Goal: Transaction & Acquisition: Purchase product/service

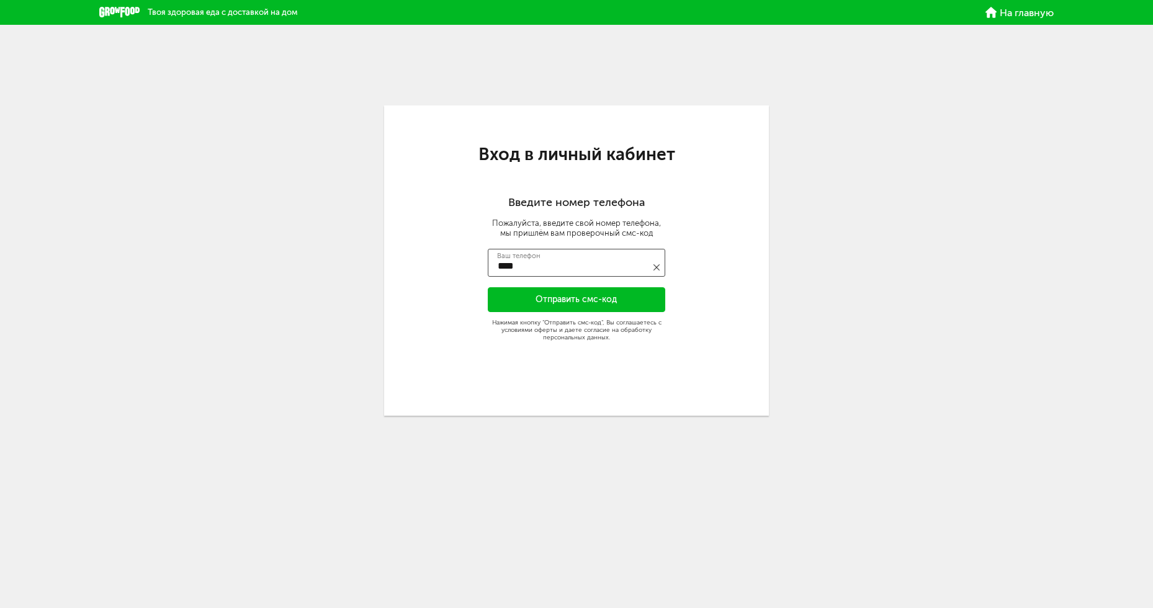
click at [585, 257] on input "****" at bounding box center [576, 263] width 177 height 28
type input "**********"
click at [564, 292] on button "Отправить смс-код" at bounding box center [576, 299] width 177 height 25
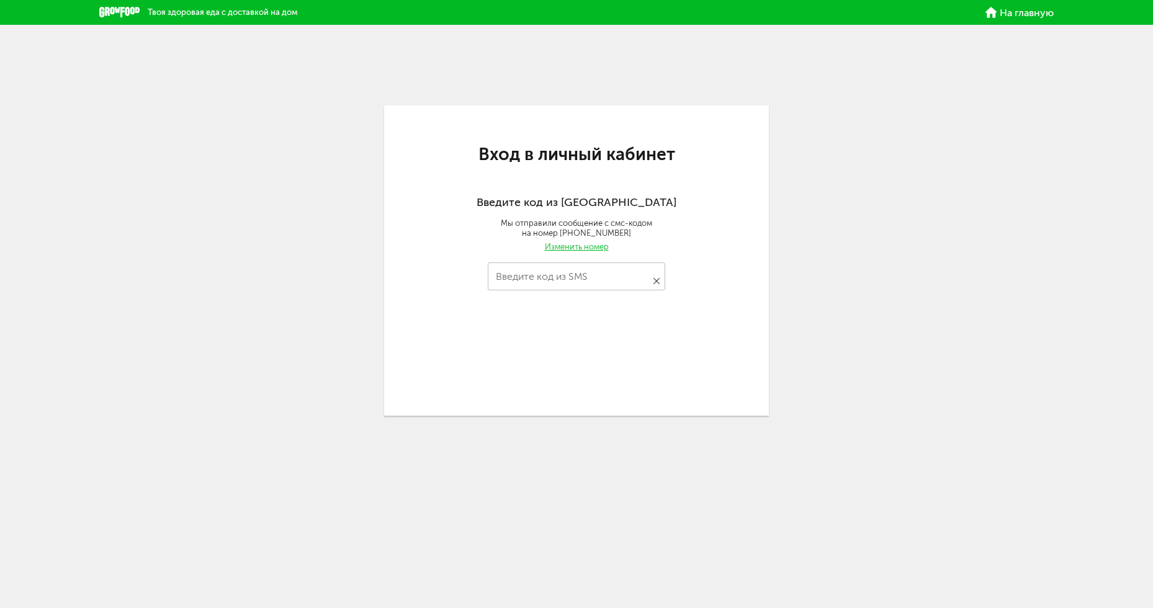
click at [549, 277] on input "Введите код из SMS" at bounding box center [576, 276] width 177 height 28
type input "****"
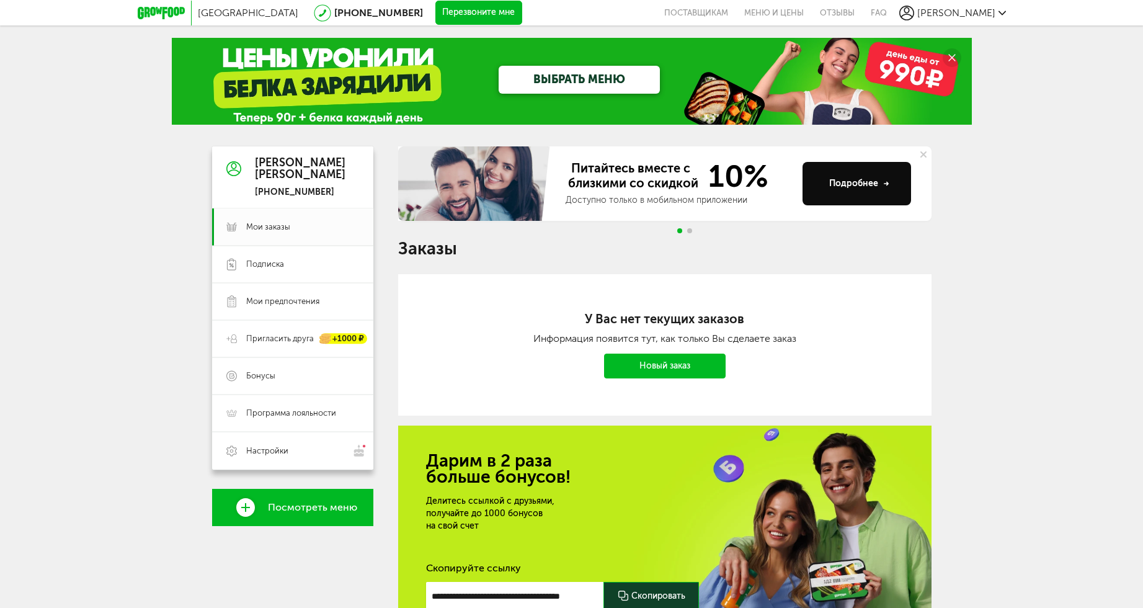
click at [1007, 79] on div "Москва 8 (800) 555-21-78 Перезвоните мне поставщикам Меню и цены Отзывы FAQ Иль…" at bounding box center [571, 374] width 1143 height 749
click at [612, 80] on link "ВЫБРАТЬ МЕНЮ" at bounding box center [579, 80] width 161 height 28
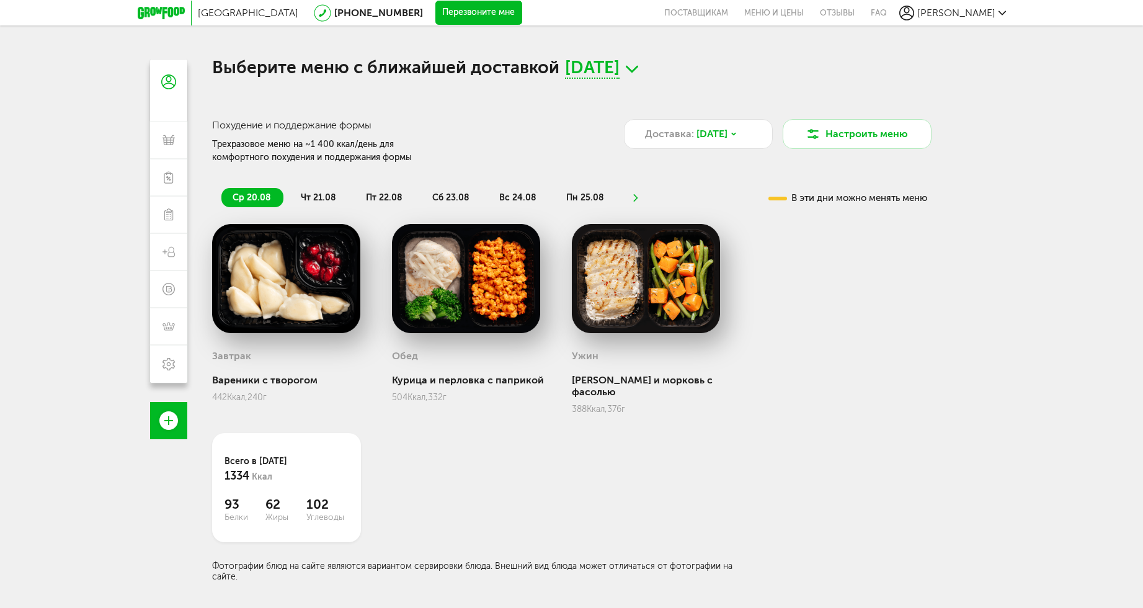
click at [872, 303] on div "Завтрак Вареники с творогом 442 Ккал, 240 г Обед Курица и перловка с паприкой 5…" at bounding box center [572, 403] width 720 height 358
click at [776, 74] on h1 "Выберите меню с ближайшей доставкой 20 августа, ср" at bounding box center [572, 69] width 720 height 19
click at [804, 304] on div "Завтрак Вареники с творогом 442 Ккал, 240 г Обед Курица и перловка с паприкой 5…" at bounding box center [572, 403] width 720 height 358
click at [864, 140] on button "Настроить меню" at bounding box center [857, 134] width 149 height 30
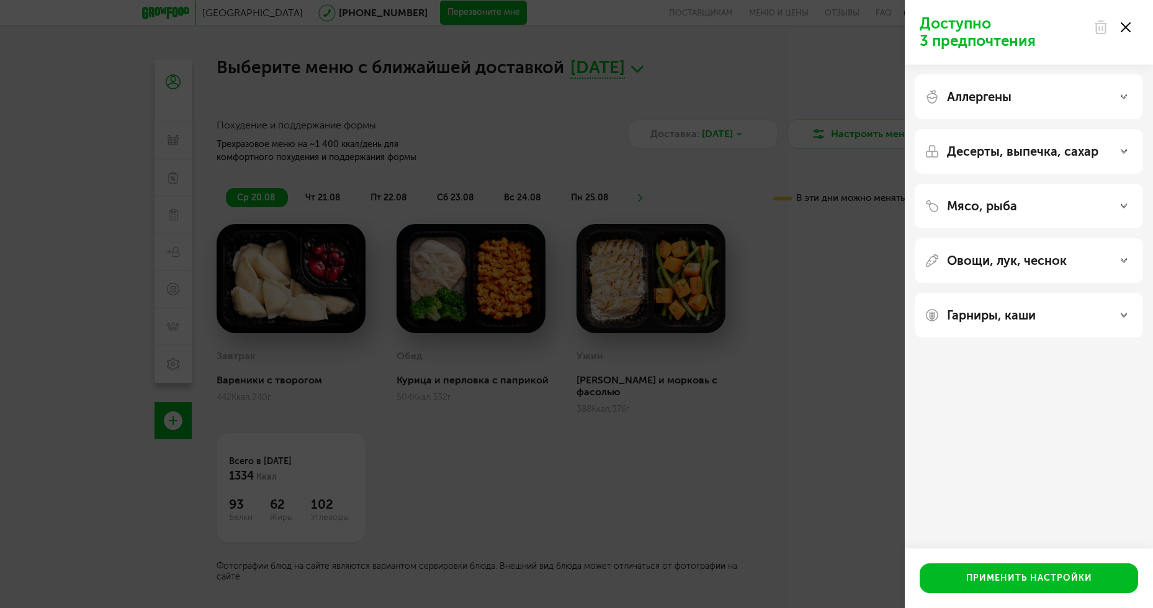
click at [751, 268] on div "Доступно 3 предпочтения Аллергены Десерты, выпечка, сахар Мясо, рыба Овощи, лук…" at bounding box center [576, 304] width 1153 height 608
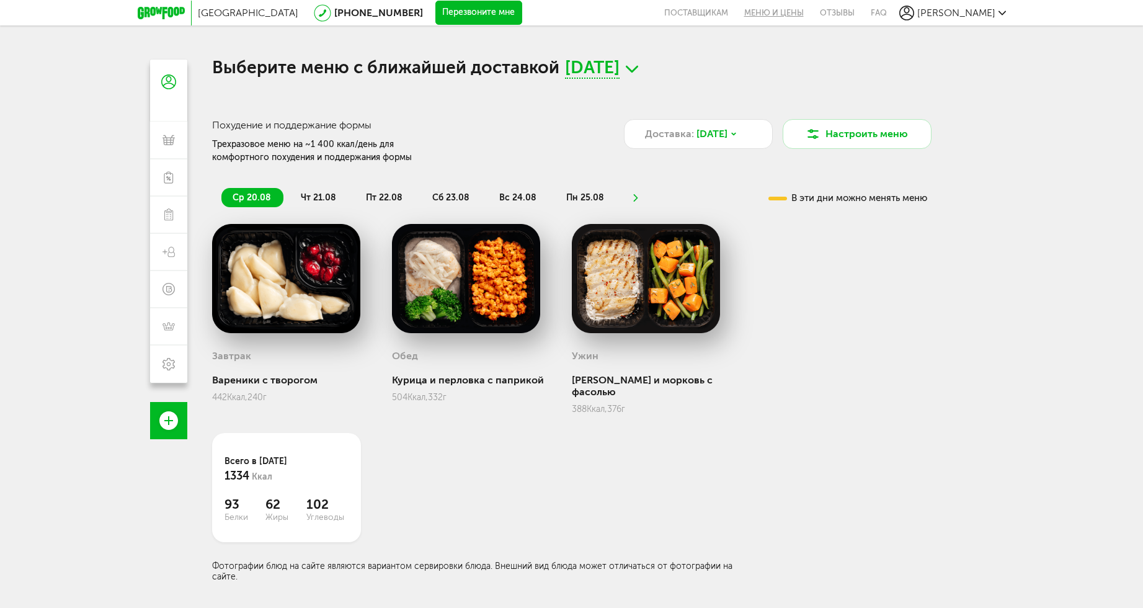
click at [812, 17] on link "Меню и цены" at bounding box center [774, 12] width 76 height 25
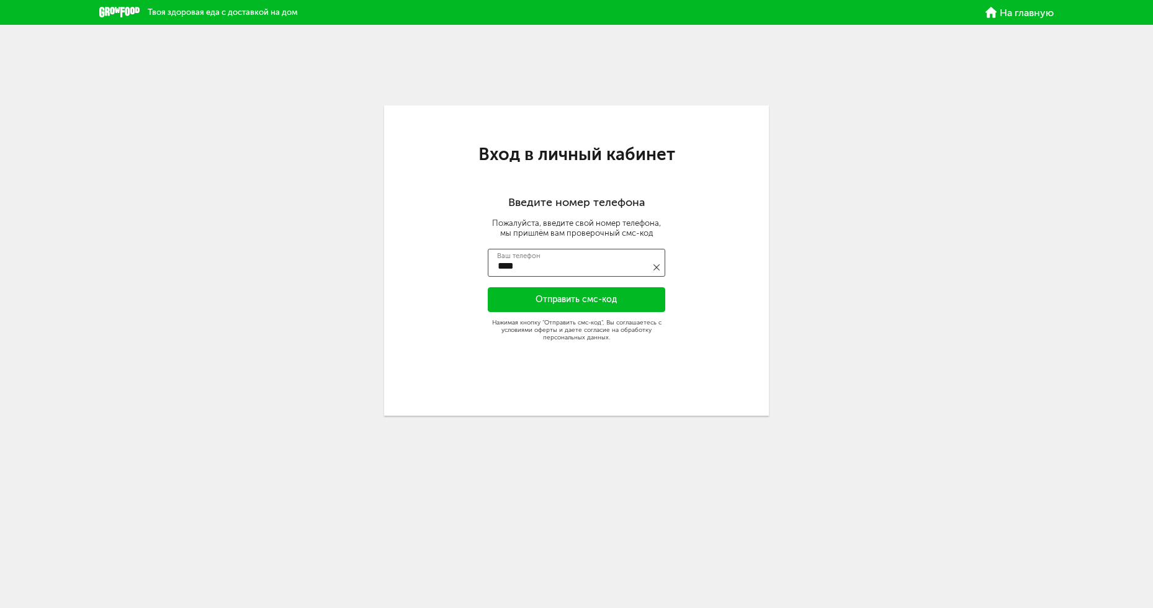
click at [544, 264] on input "****" at bounding box center [576, 263] width 177 height 28
type input "**********"
click at [547, 300] on button "Отправить смс-код" at bounding box center [576, 299] width 177 height 25
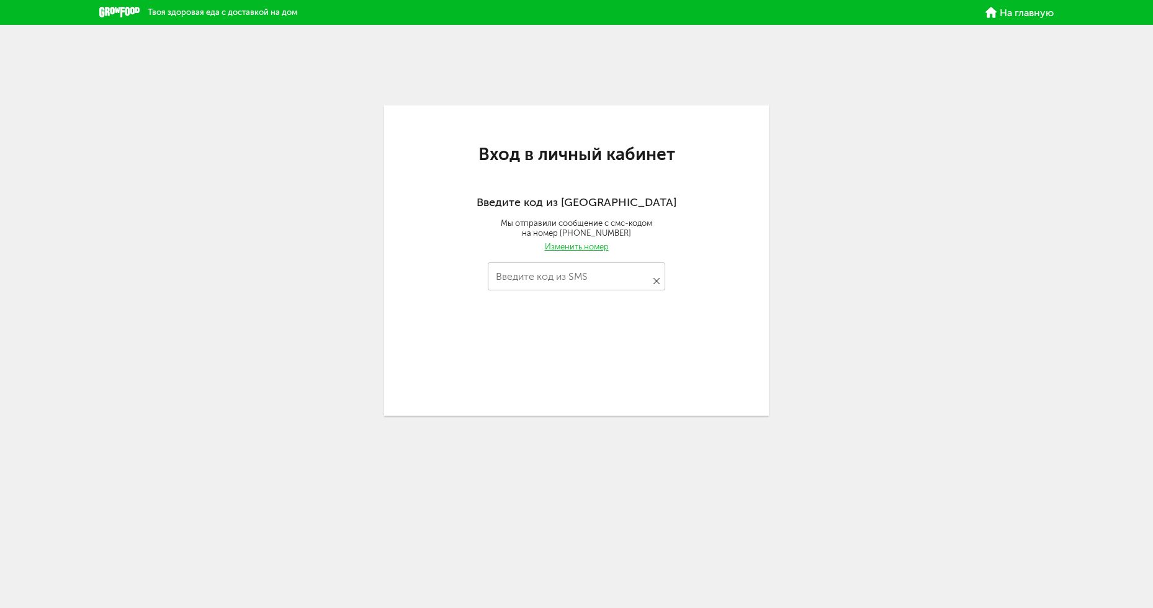
click at [550, 284] on input "Введите код из SMS" at bounding box center [576, 276] width 177 height 28
type input "****"
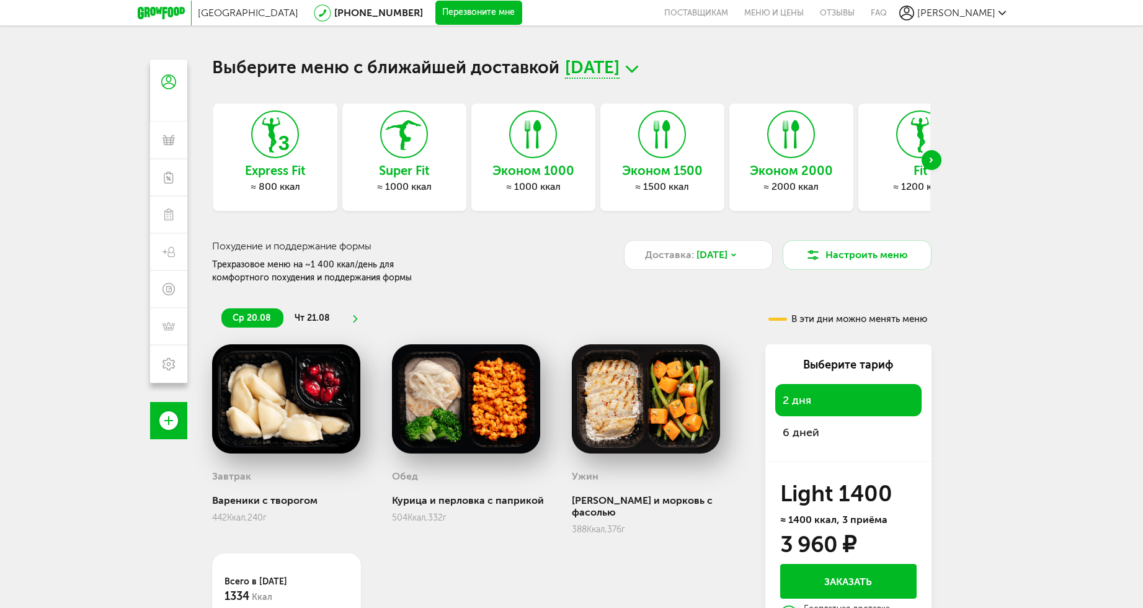
click at [929, 165] on div "Next slide" at bounding box center [932, 160] width 20 height 20
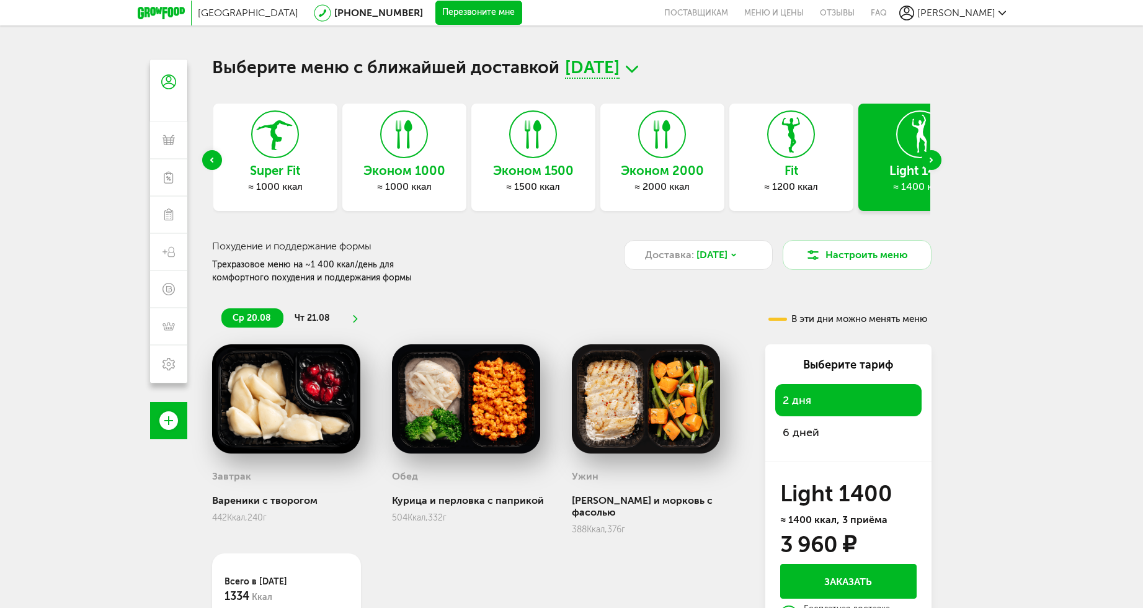
click at [934, 168] on div "Next slide" at bounding box center [932, 160] width 20 height 20
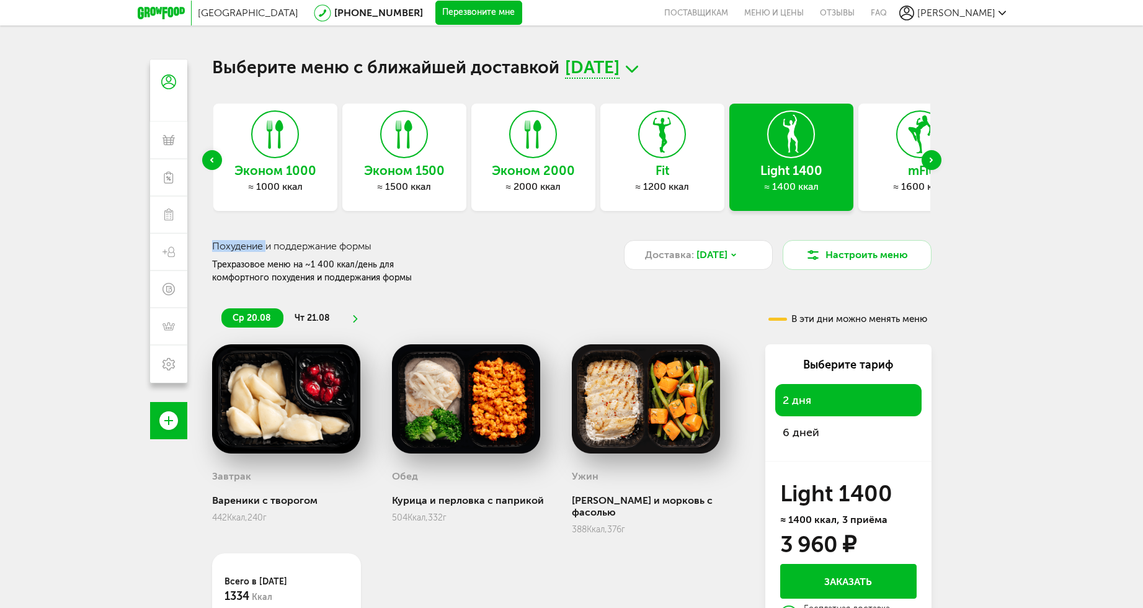
click at [934, 168] on div "Next slide" at bounding box center [932, 160] width 20 height 20
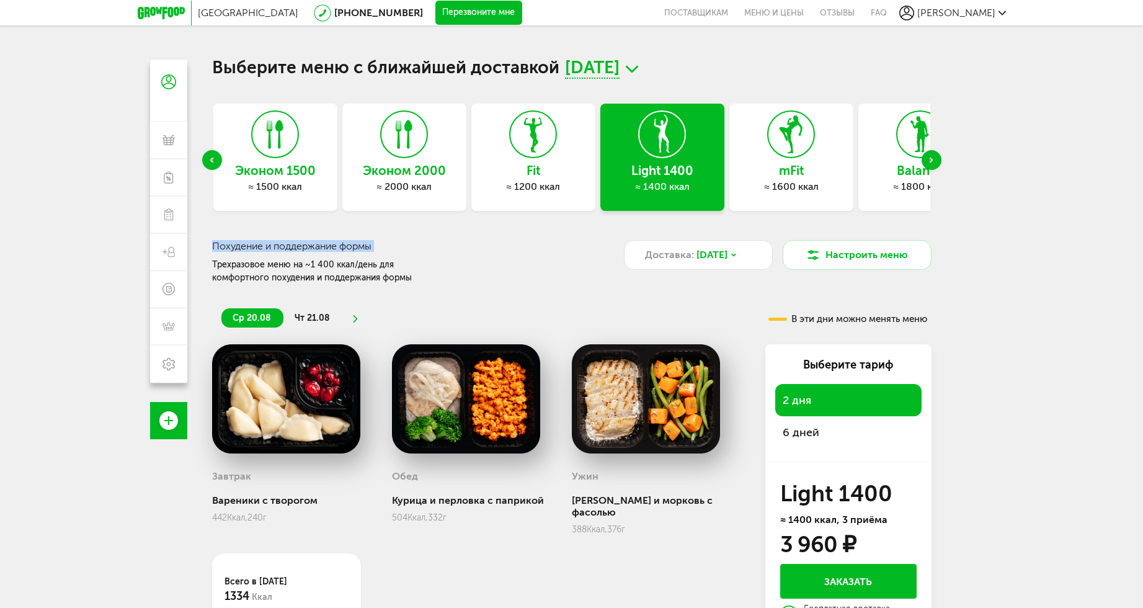
click at [934, 168] on div "Next slide" at bounding box center [932, 160] width 20 height 20
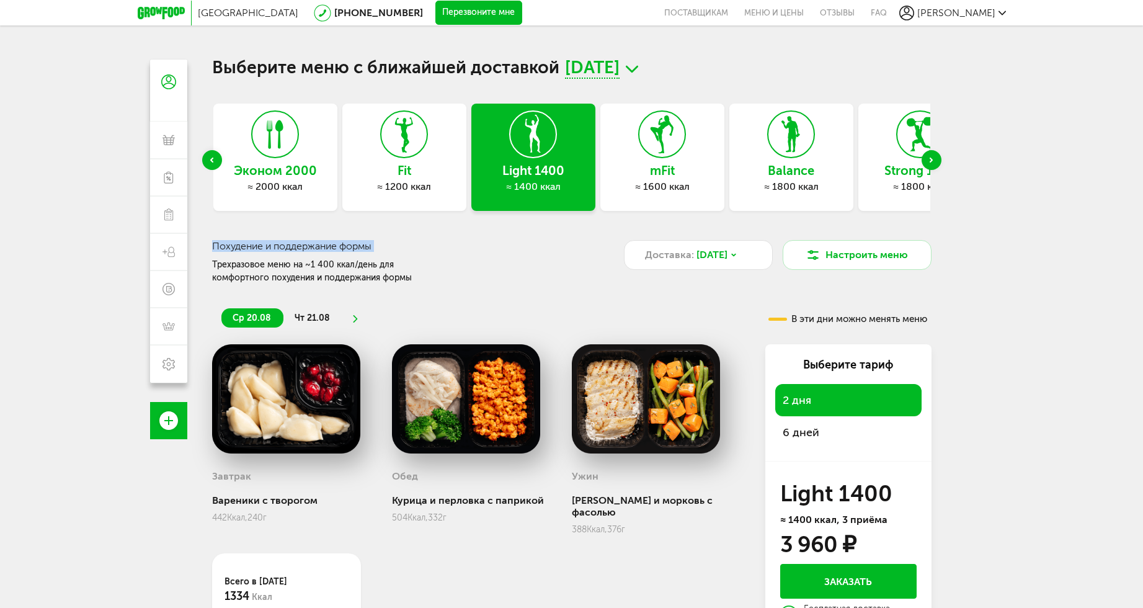
click at [934, 168] on div "Next slide" at bounding box center [932, 160] width 20 height 20
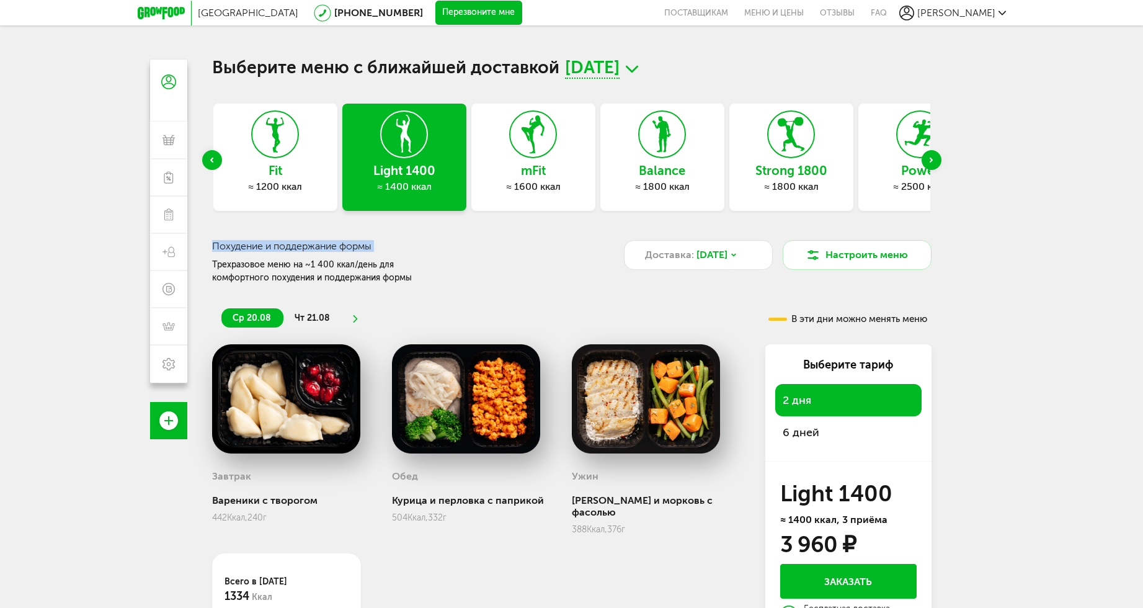
click at [934, 168] on div "Next slide" at bounding box center [932, 160] width 20 height 20
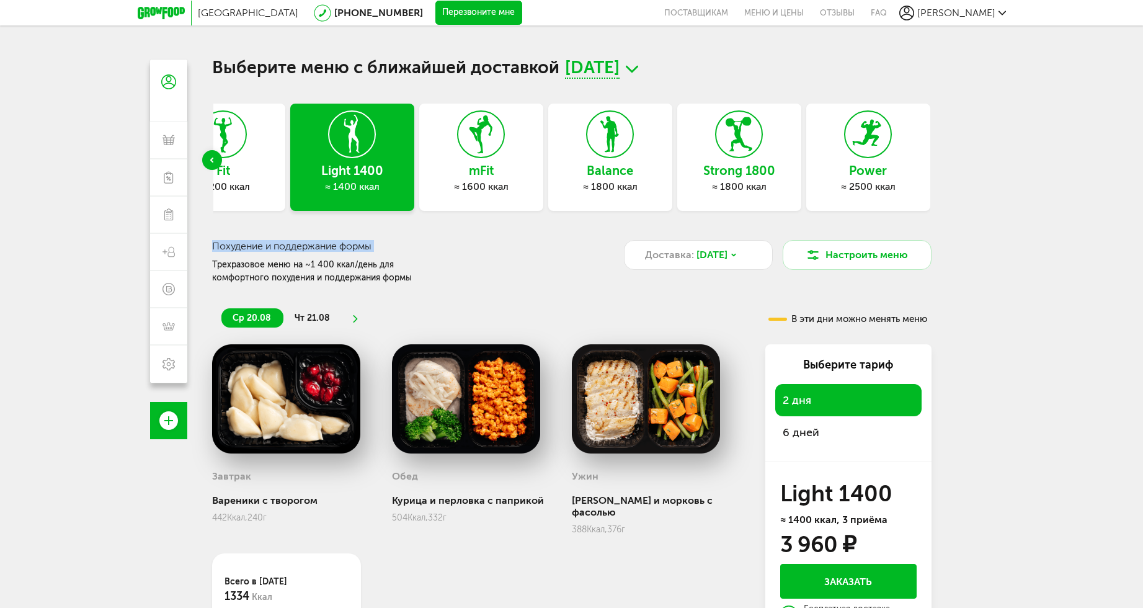
click at [872, 151] on icon at bounding box center [868, 134] width 45 height 47
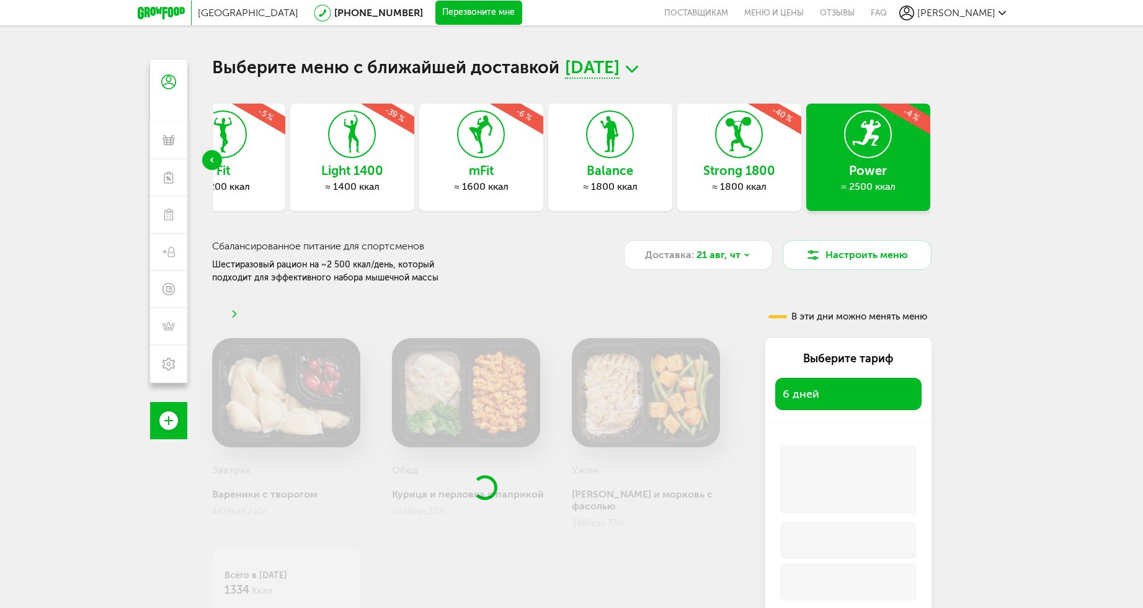
click at [957, 189] on div "Москва 8 (800) 555-21-78 Перезвоните мне поставщикам Меню и цены Отзывы FAQ Иль…" at bounding box center [571, 358] width 1143 height 717
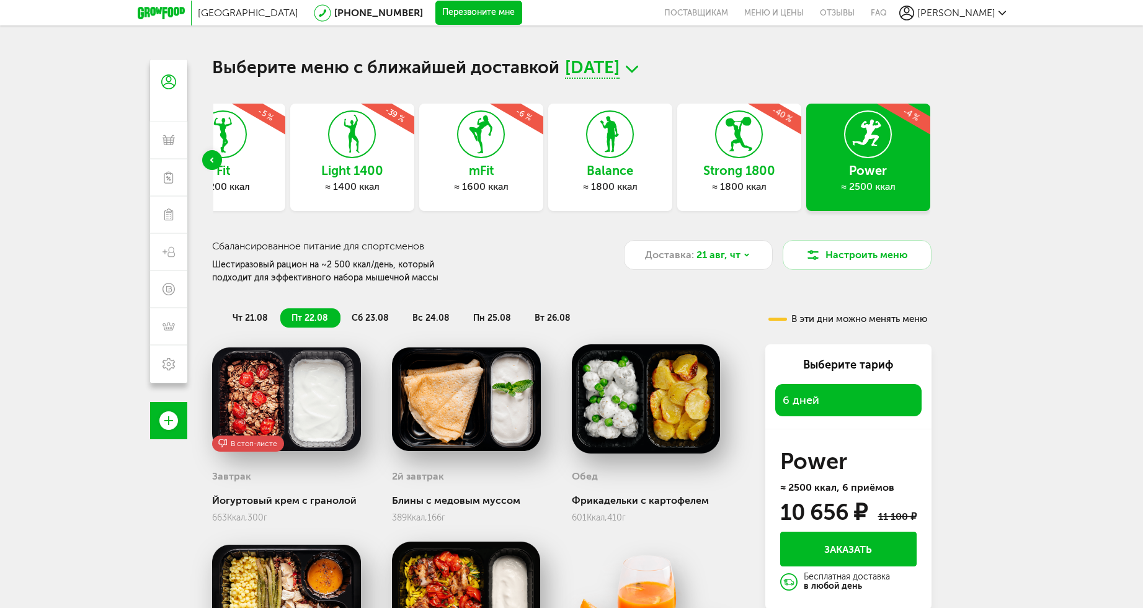
click at [960, 197] on div "Москва 8 (800) 555-21-78 Перезвоните мне поставщикам Меню и цены Отзывы FAQ Иль…" at bounding box center [571, 358] width 1143 height 717
click at [986, 195] on div "Москва 8 (800) 555-21-78 Перезвоните мне поставщикам Меню и цены Отзывы FAQ Иль…" at bounding box center [571, 358] width 1143 height 717
drag, startPoint x: 983, startPoint y: 193, endPoint x: 975, endPoint y: 187, distance: 9.8
click at [968, 184] on div "Москва 8 (800) 555-21-78 Перезвоните мне поставщикам Меню и цены Отзывы FAQ Иль…" at bounding box center [571, 358] width 1143 height 717
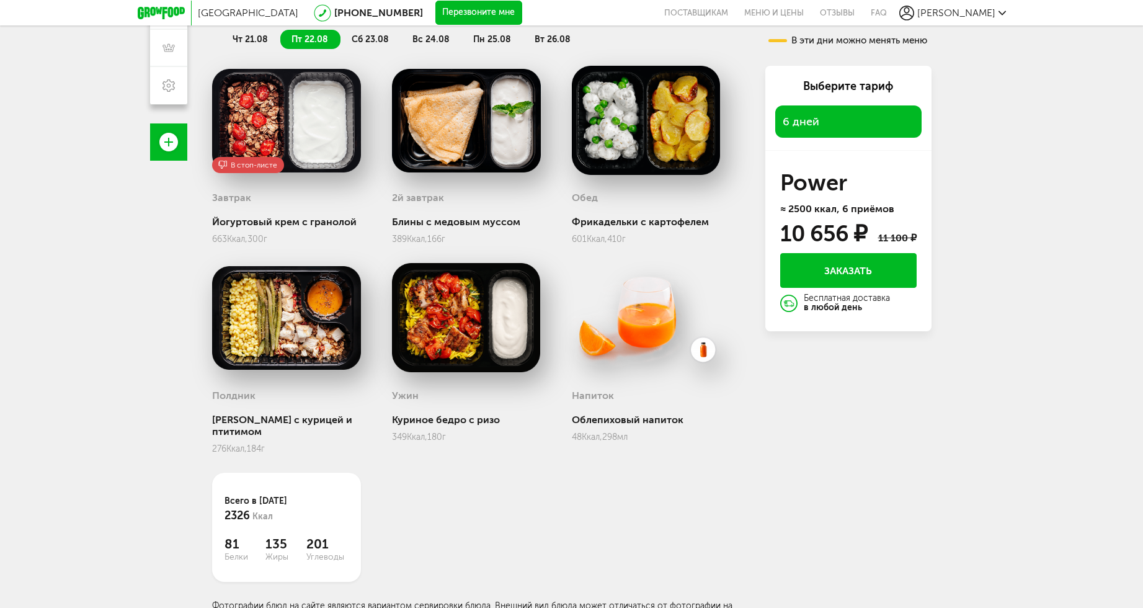
scroll to position [280, 0]
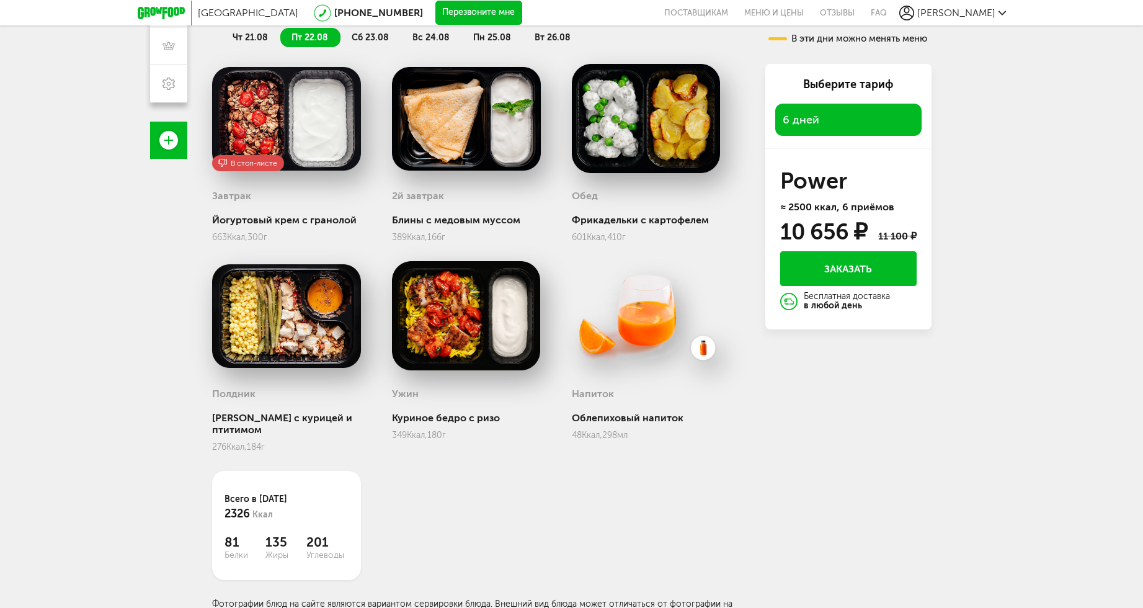
click at [809, 127] on span "6 дней" at bounding box center [801, 120] width 37 height 14
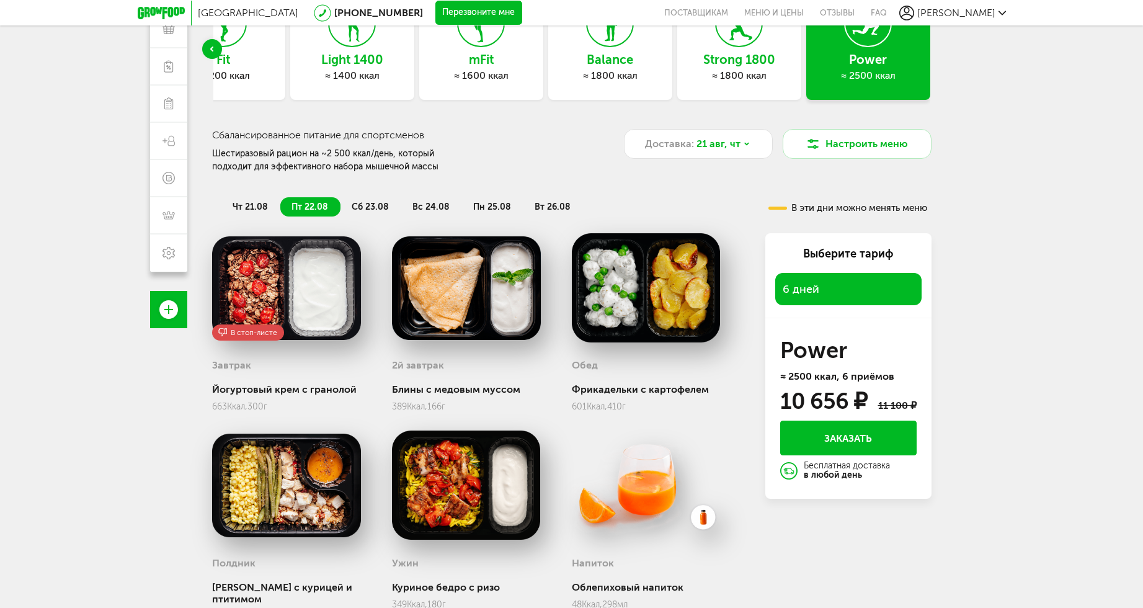
scroll to position [94, 0]
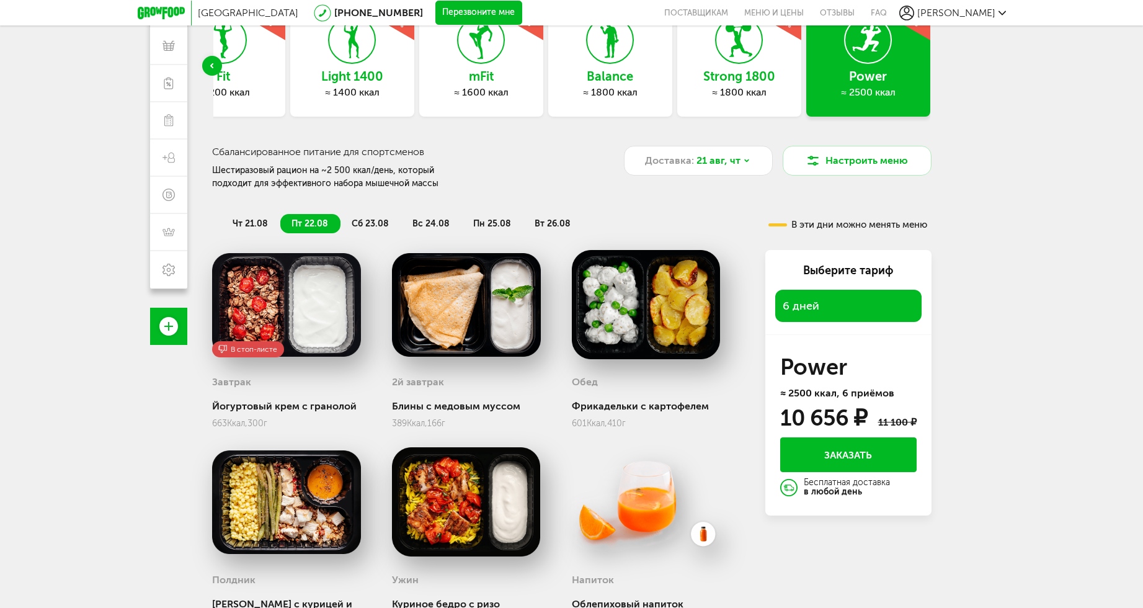
click at [743, 91] on div "≈ 1800 ккал" at bounding box center [740, 92] width 124 height 12
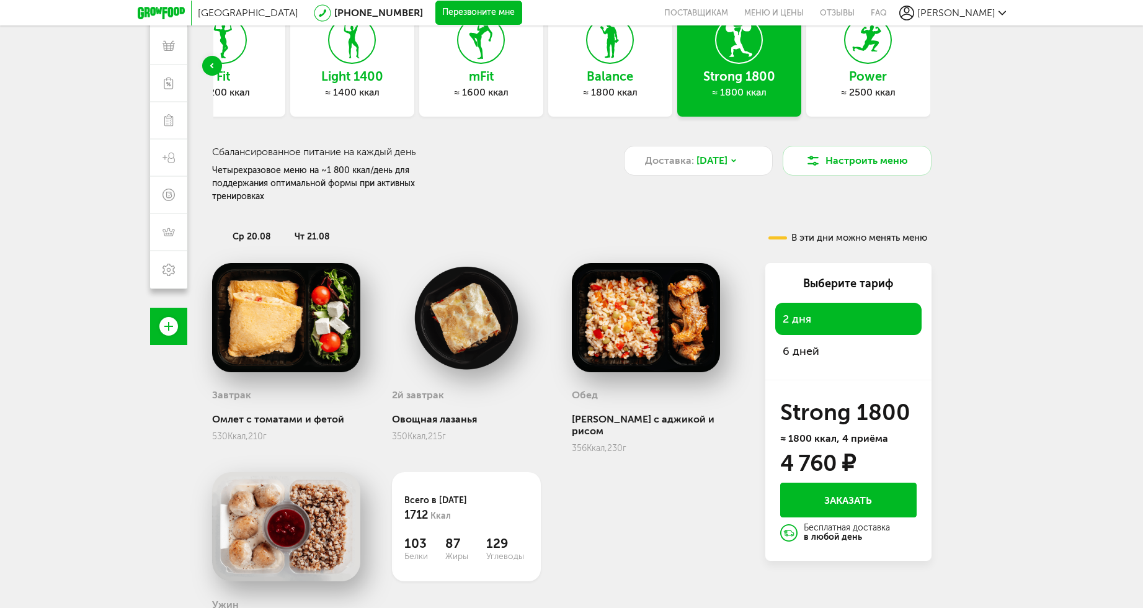
click at [812, 365] on div "Выберите тариф 2 дня 6 дней" at bounding box center [849, 321] width 166 height 117
click at [794, 364] on div "Выберите тариф 2 дня 6 дней" at bounding box center [849, 321] width 166 height 117
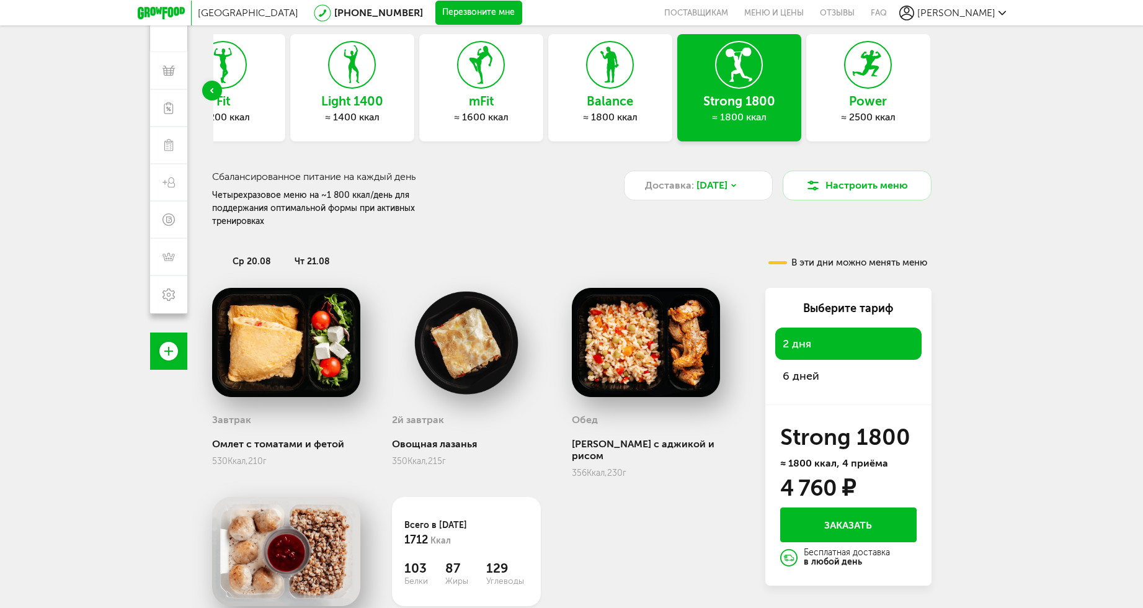
scroll to position [0, 0]
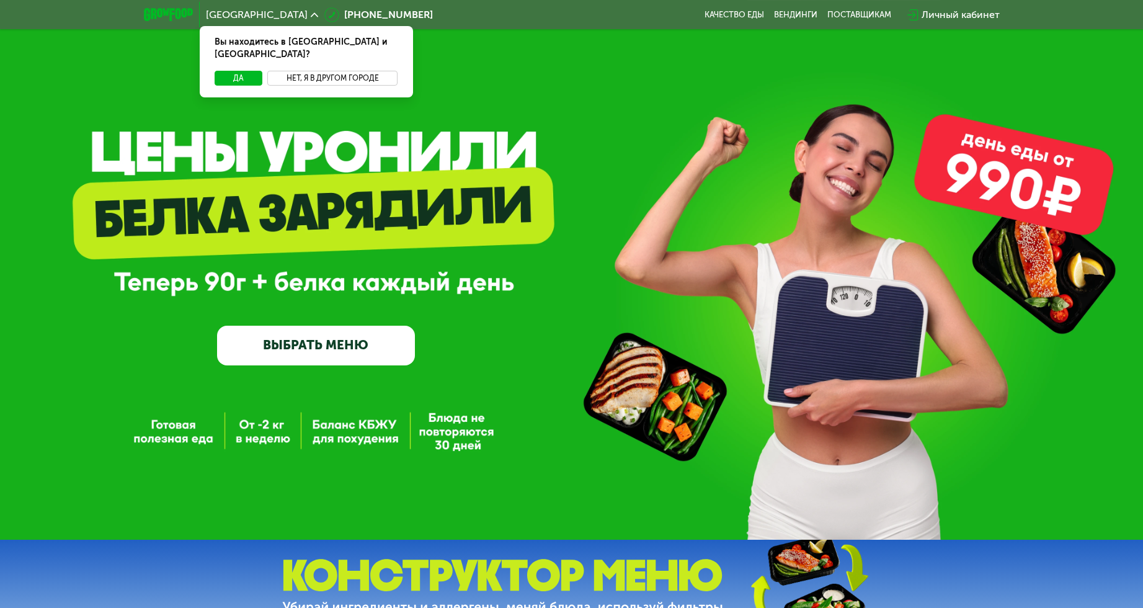
click at [338, 71] on button "Нет, я в другом городе" at bounding box center [332, 78] width 131 height 15
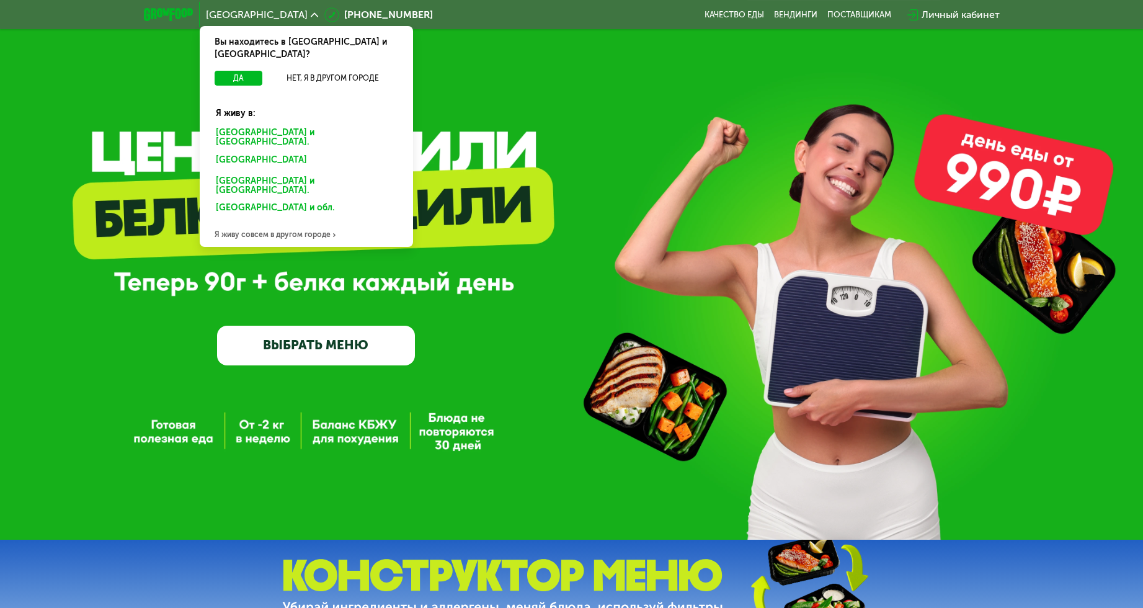
click at [241, 200] on div "Нижнем Новгороде и обл." at bounding box center [304, 210] width 194 height 20
